Goal: Task Accomplishment & Management: Use online tool/utility

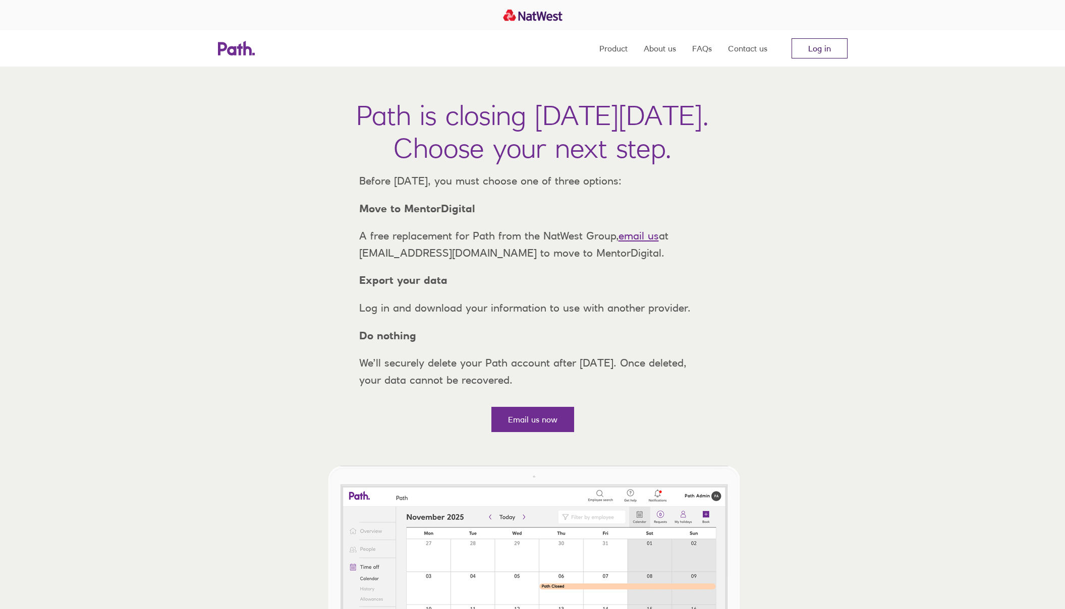
click at [823, 45] on link "Log in" at bounding box center [819, 48] width 56 height 20
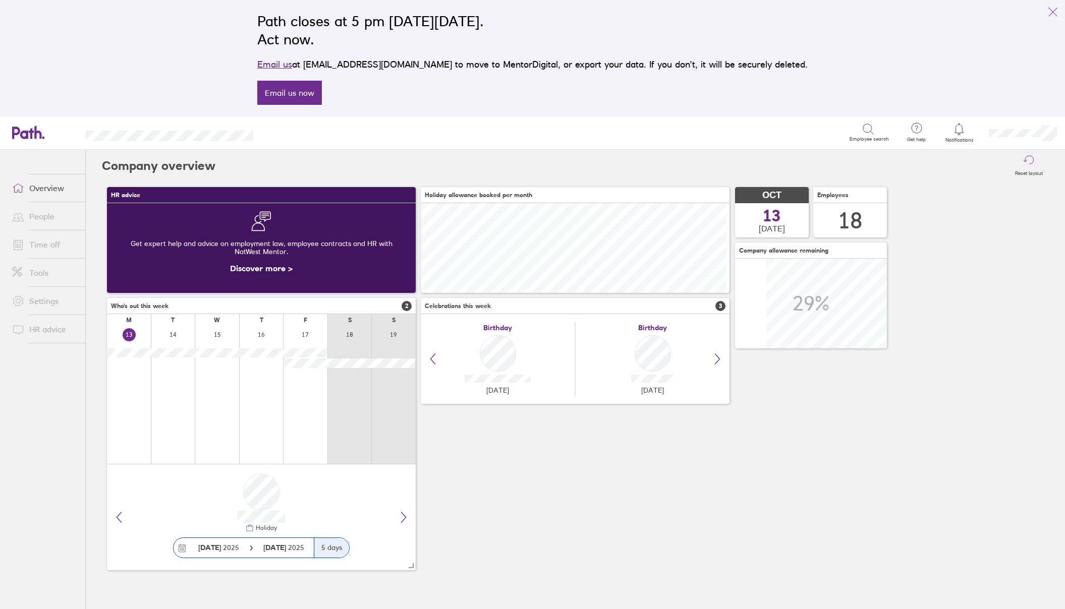
scroll to position [90, 309]
click at [965, 134] on icon at bounding box center [959, 129] width 12 height 12
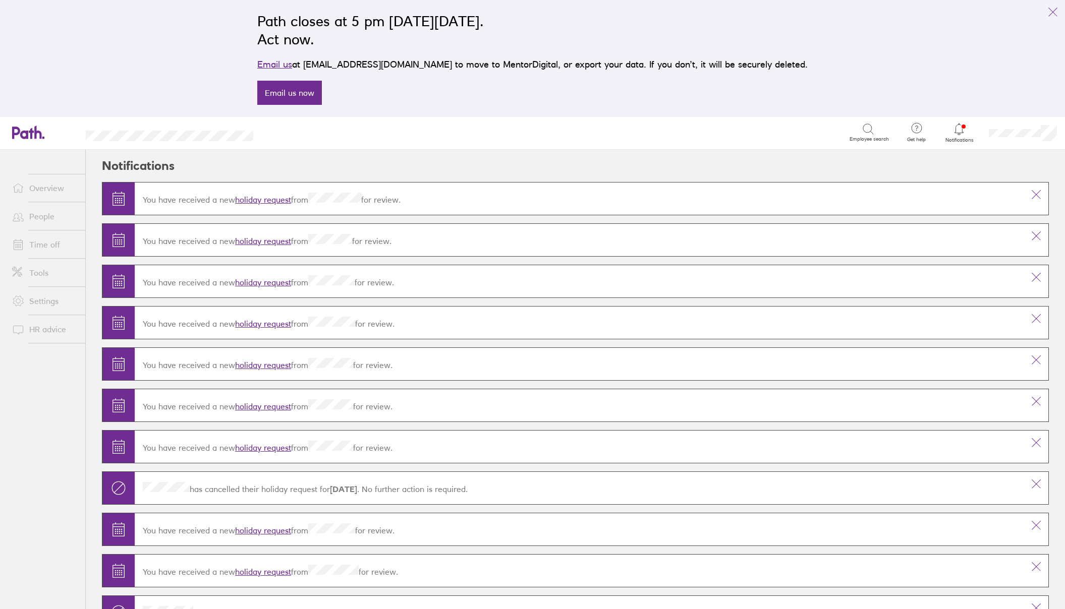
click at [272, 201] on link "holiday request" at bounding box center [263, 200] width 56 height 10
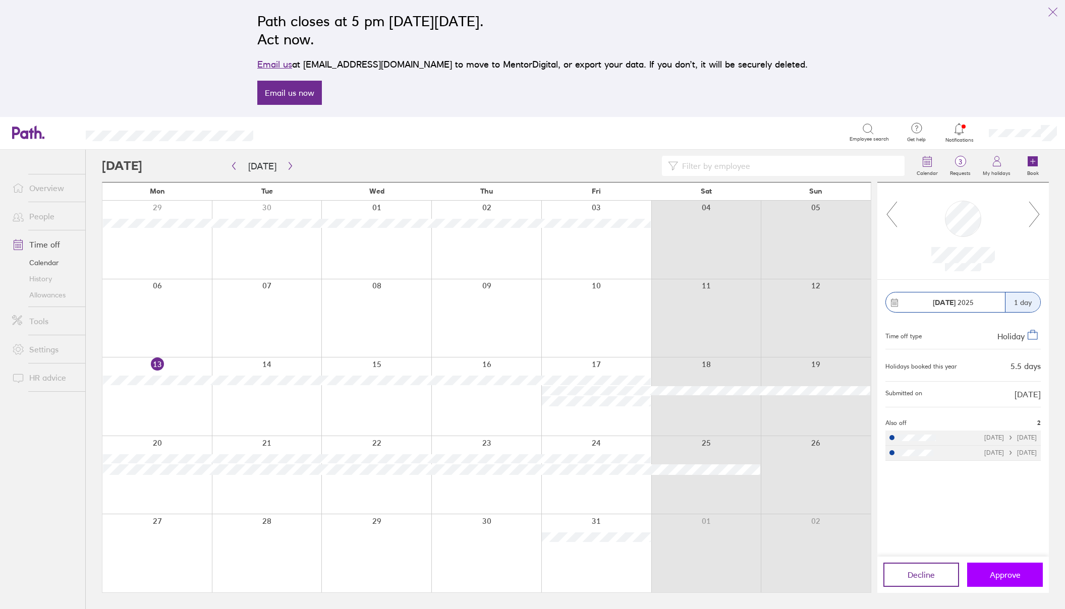
click at [1001, 573] on span "Approve" at bounding box center [1005, 574] width 31 height 9
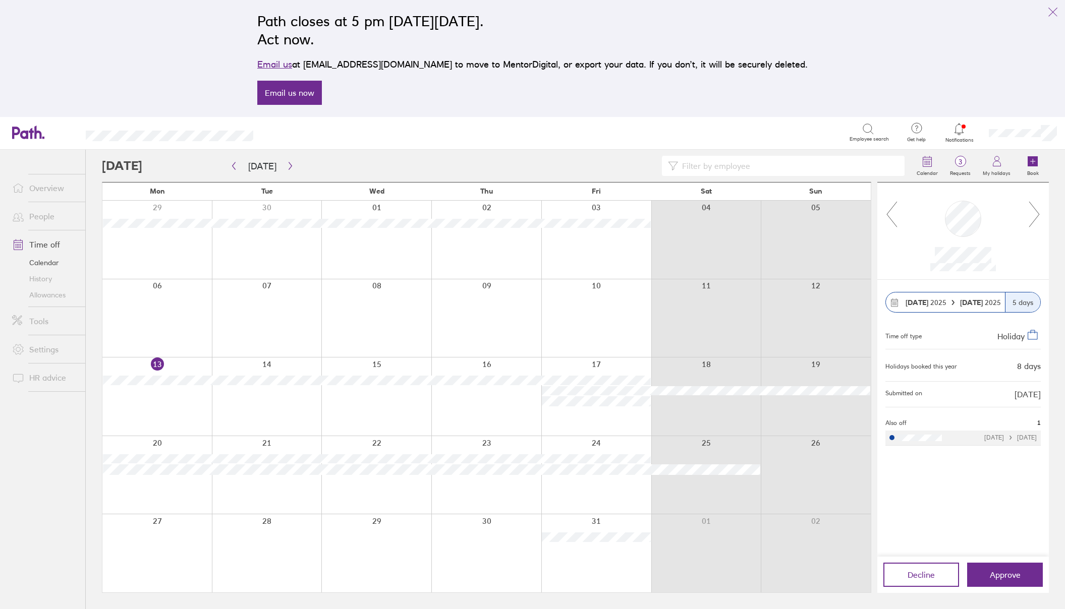
click at [1001, 573] on span "Approve" at bounding box center [1005, 574] width 31 height 9
click at [49, 283] on link "History" at bounding box center [44, 279] width 81 height 16
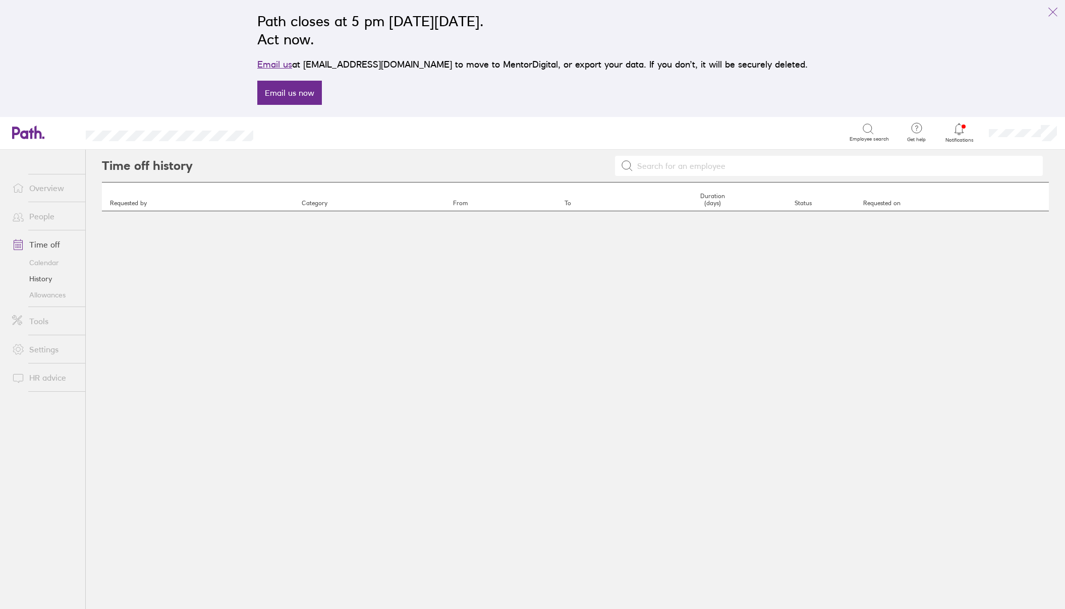
click at [51, 296] on link "Allowances" at bounding box center [44, 295] width 81 height 16
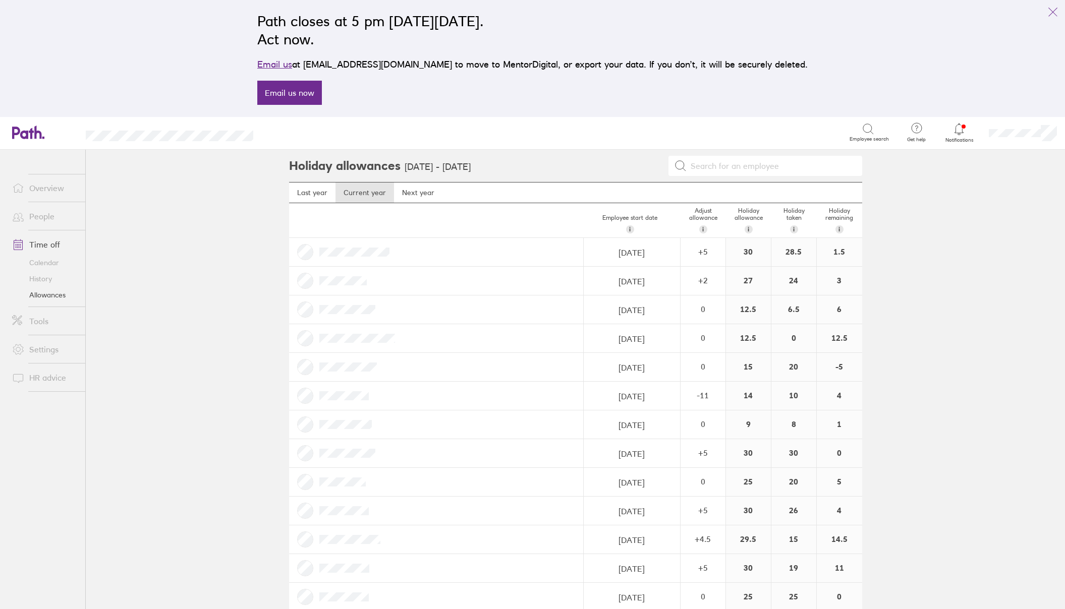
click at [49, 262] on link "Calendar" at bounding box center [44, 263] width 81 height 16
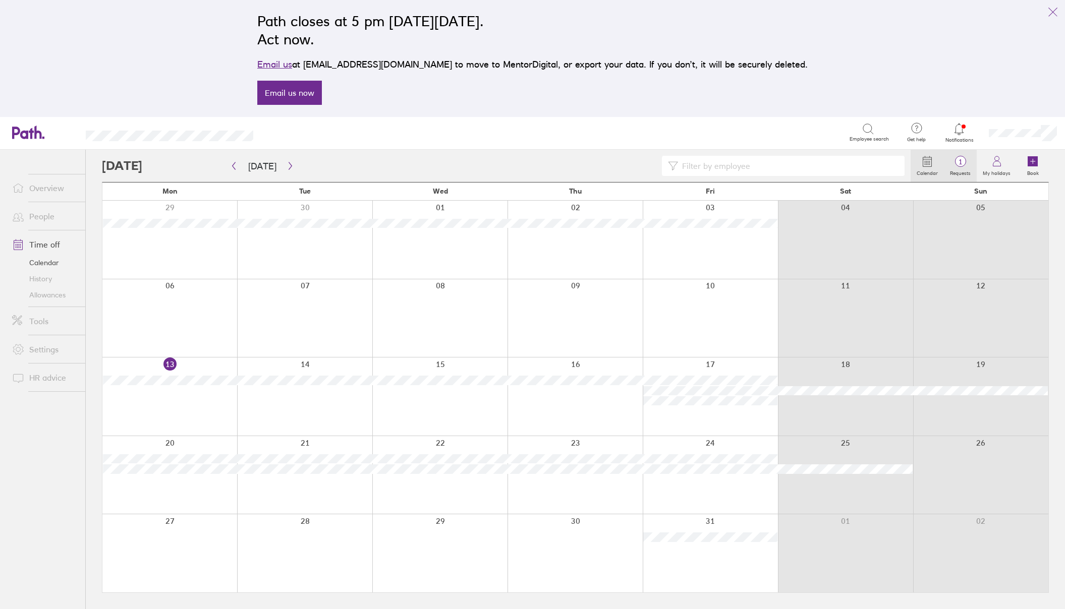
click at [960, 172] on label "Requests" at bounding box center [960, 171] width 33 height 9
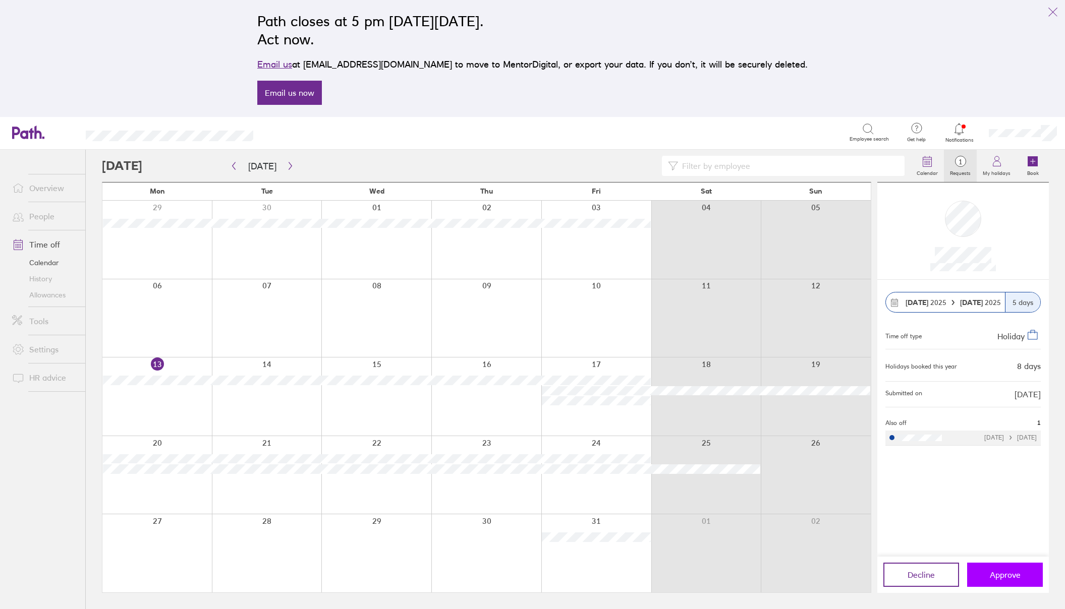
click at [1009, 569] on button "Approve" at bounding box center [1005, 575] width 76 height 24
click at [1000, 574] on span "Approve" at bounding box center [1005, 574] width 31 height 9
click at [957, 129] on icon at bounding box center [959, 129] width 12 height 12
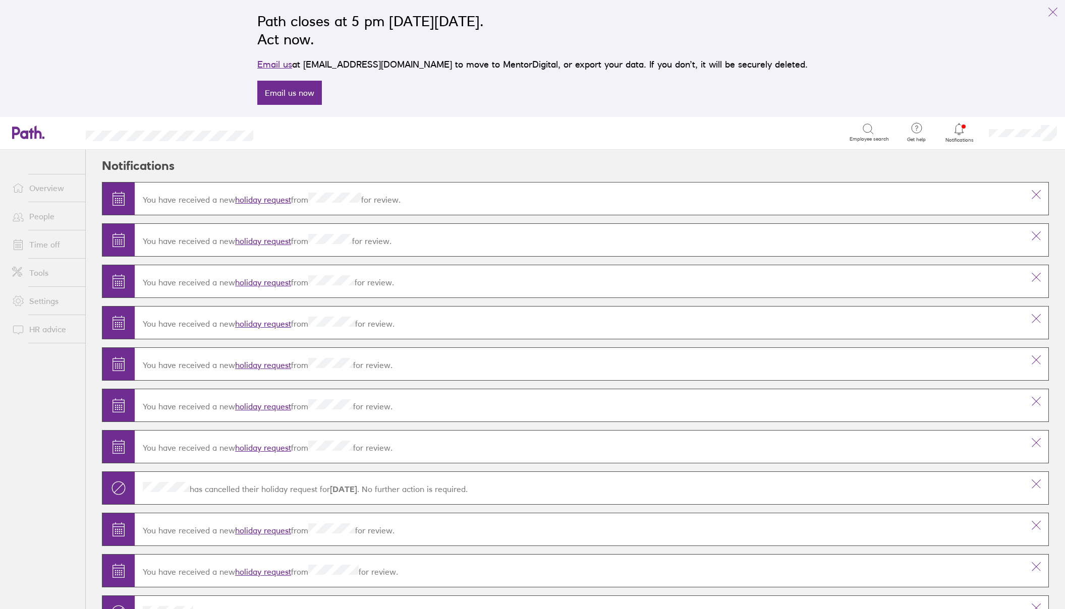
click at [271, 321] on link "holiday request" at bounding box center [263, 324] width 56 height 10
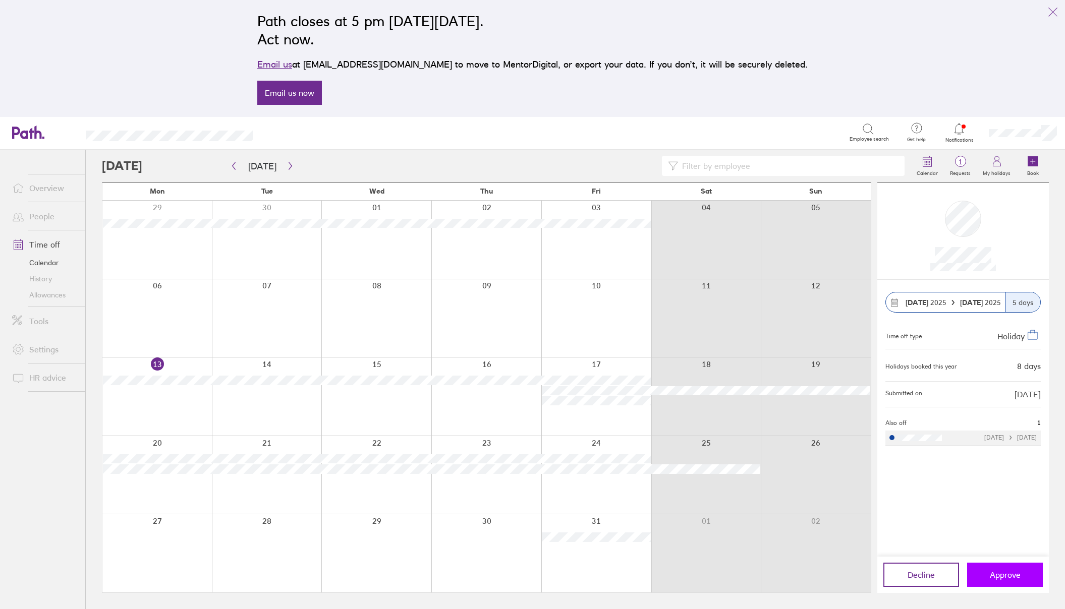
click at [1011, 566] on button "Approve" at bounding box center [1005, 575] width 76 height 24
click at [36, 214] on link "People" at bounding box center [44, 216] width 81 height 20
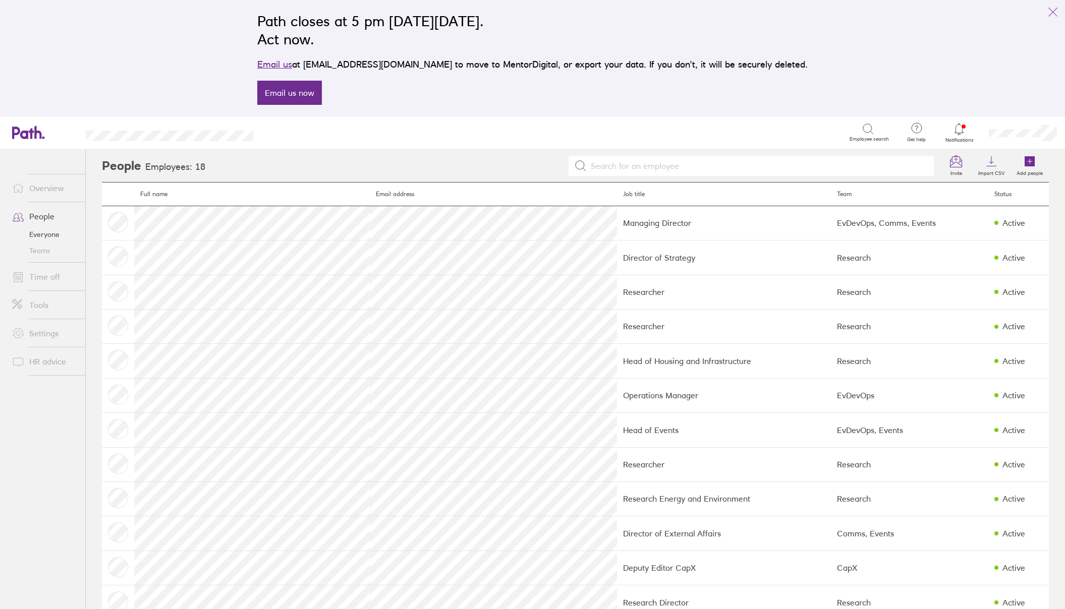
click at [44, 275] on link "Time off" at bounding box center [44, 277] width 81 height 20
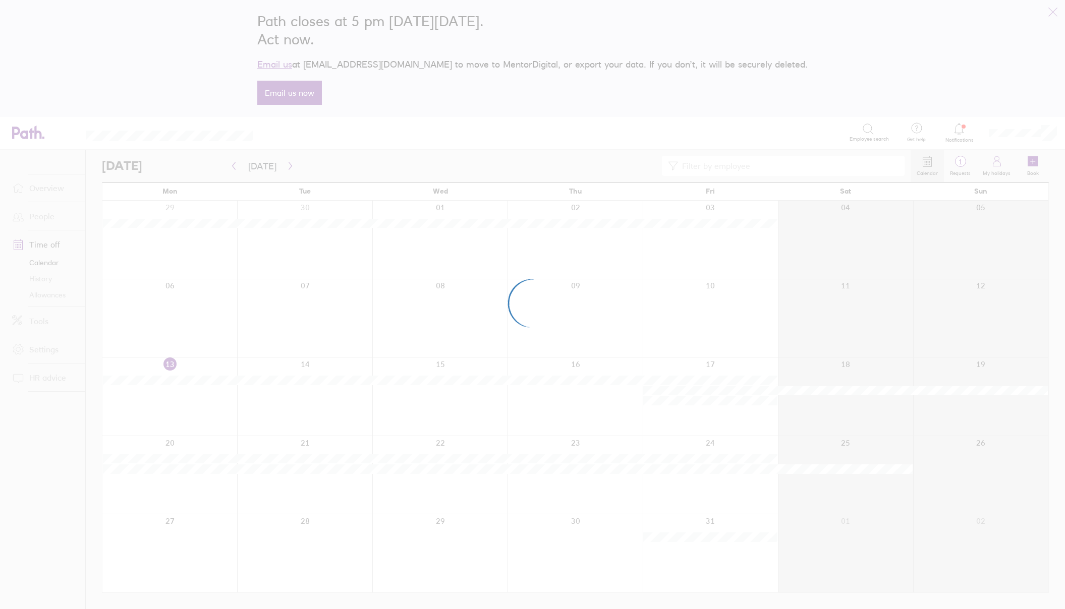
click at [44, 275] on div at bounding box center [532, 304] width 1065 height 609
